Goal: Find contact information: Find contact information

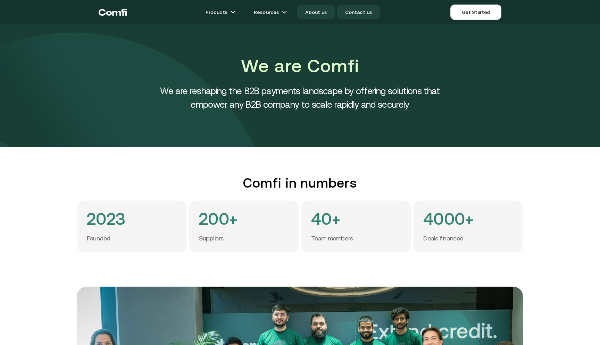
click at [361, 13] on link "Contact us" at bounding box center [359, 12] width 44 height 14
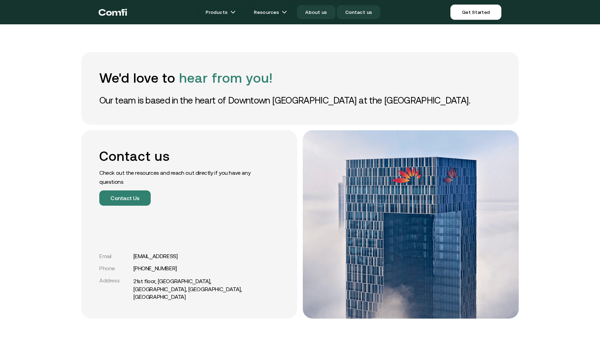
click at [325, 14] on link "About us" at bounding box center [316, 12] width 38 height 14
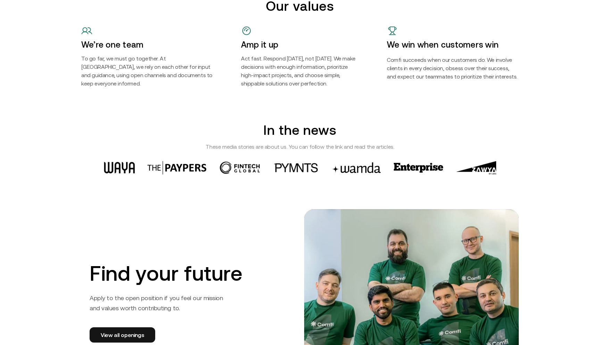
scroll to position [901, 0]
click at [241, 174] on img at bounding box center [240, 168] width 43 height 13
click at [176, 170] on img at bounding box center [176, 168] width 59 height 14
click at [118, 171] on img at bounding box center [119, 167] width 31 height 11
click at [296, 169] on img at bounding box center [296, 167] width 44 height 9
